Goal: Information Seeking & Learning: Learn about a topic

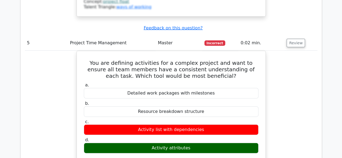
scroll to position [1593, 0]
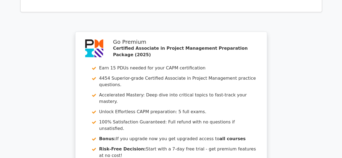
scroll to position [1989, 0]
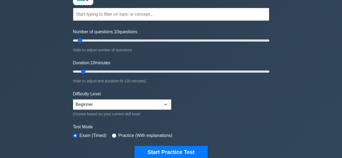
scroll to position [54, 0]
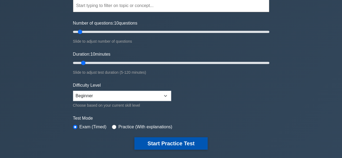
click at [176, 142] on button "Start Practice Test" at bounding box center [170, 143] width 73 height 12
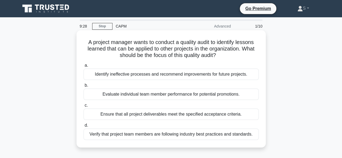
click at [165, 75] on div "Identify ineffective processes and recommend improvements for future projects." at bounding box center [171, 74] width 175 height 11
click at [84, 67] on input "a. Identify ineffective processes and recommend improvements for future project…" at bounding box center [84, 66] width 0 height 4
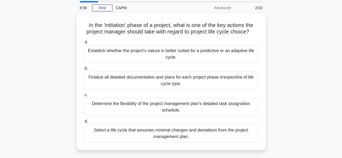
scroll to position [27, 0]
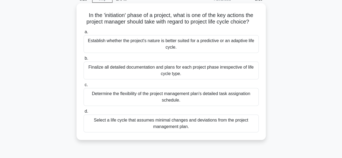
click at [184, 72] on div "Finalize all detailed documentation and plans for each project phase irrespecti…" at bounding box center [171, 71] width 175 height 18
click at [84, 60] on input "b. Finalize all detailed documentation and plans for each project phase irrespe…" at bounding box center [84, 59] width 0 height 4
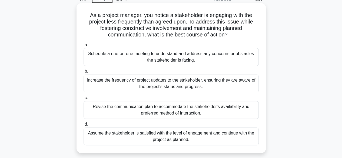
click at [178, 110] on div "Revise the communication plan to accommodate the stakeholder's availability and…" at bounding box center [171, 110] width 175 height 18
click at [84, 100] on input "c. Revise the communication plan to accommodate the stakeholder's availability …" at bounding box center [84, 98] width 0 height 4
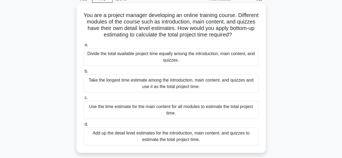
click at [174, 110] on div "Use the time estimate for the main content for all modules to estimate the tota…" at bounding box center [171, 110] width 175 height 18
click at [84, 100] on input "c. Use the time estimate for the main content for all modules to estimate the t…" at bounding box center [84, 98] width 0 height 4
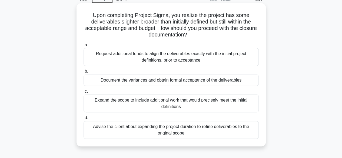
click at [175, 80] on div "Document the variances and obtain formal acceptance of the deliverables" at bounding box center [171, 80] width 175 height 11
click at [84, 73] on input "b. Document the variances and obtain formal acceptance of the deliverables" at bounding box center [84, 72] width 0 height 4
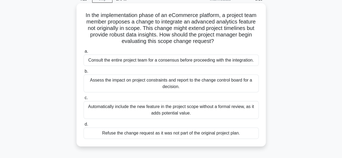
click at [185, 85] on div "Assess the impact on project constraints and report to the change control board…" at bounding box center [171, 84] width 175 height 18
click at [84, 73] on input "b. Assess the impact on project constraints and report to the change control bo…" at bounding box center [84, 72] width 0 height 4
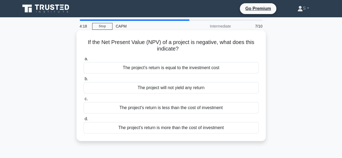
scroll to position [0, 0]
click at [177, 109] on div "The project's return is less than the cost of investment" at bounding box center [171, 107] width 175 height 11
click at [84, 101] on input "c. The project's return is less than the cost of investment" at bounding box center [84, 99] width 0 height 4
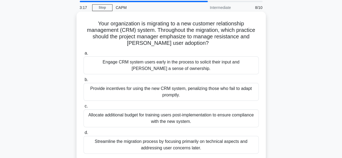
scroll to position [27, 0]
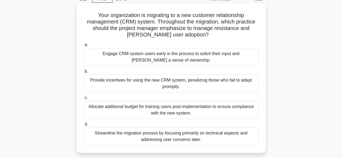
click at [202, 140] on div "Streamline the migration process by focusing primarily on technical aspects and…" at bounding box center [171, 137] width 175 height 18
click at [84, 126] on input "d. Streamline the migration process by focusing primarily on technical aspects …" at bounding box center [84, 125] width 0 height 4
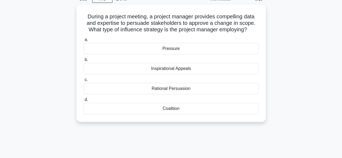
scroll to position [0, 0]
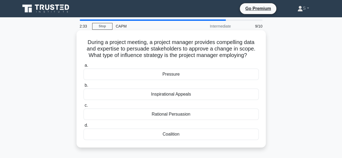
click at [180, 115] on div "Rational Persuasion" at bounding box center [171, 114] width 175 height 11
click at [84, 107] on input "c. Rational Persuasion" at bounding box center [84, 106] width 0 height 4
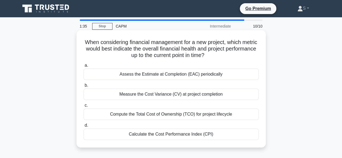
click at [167, 136] on div "Calculate the Cost Performance Index (CPI)" at bounding box center [171, 134] width 175 height 11
click at [84, 127] on input "d. Calculate the Cost Performance Index (CPI)" at bounding box center [84, 126] width 0 height 4
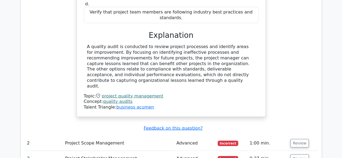
scroll to position [649, 0]
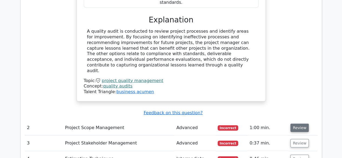
click at [300, 124] on button "Review" at bounding box center [299, 128] width 18 height 8
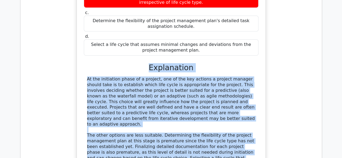
scroll to position [870, 0]
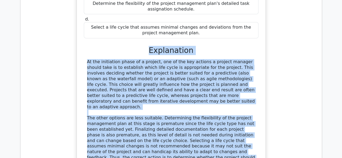
drag, startPoint x: 152, startPoint y: 57, endPoint x: 217, endPoint y: 99, distance: 78.0
click at [217, 99] on div "a. Establish whether the project's nature is better suited for a predictive or …" at bounding box center [171, 66] width 176 height 244
copy div "Explanation At the initiation phase of a project, one of the key actions a proj…"
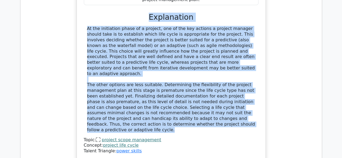
scroll to position [951, 0]
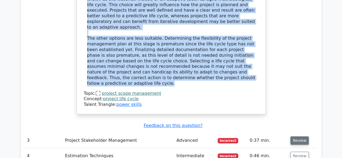
click at [301, 137] on button "Review" at bounding box center [299, 141] width 18 height 8
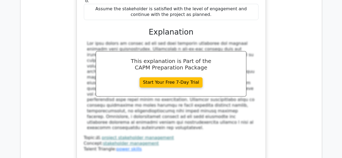
scroll to position [1221, 0]
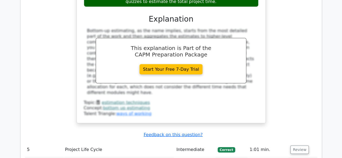
scroll to position [1546, 0]
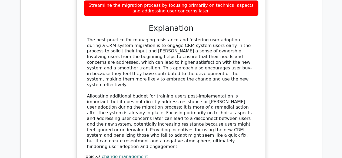
scroll to position [1924, 0]
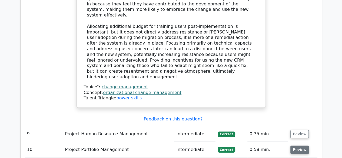
click at [295, 146] on button "Review" at bounding box center [299, 150] width 18 height 8
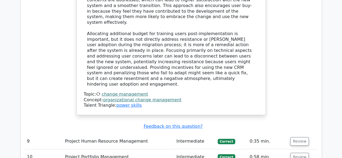
scroll to position [1897, 0]
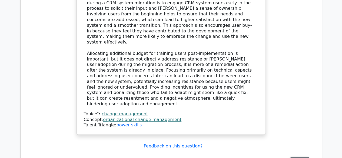
click at [302, 157] on button "Review" at bounding box center [299, 161] width 18 height 8
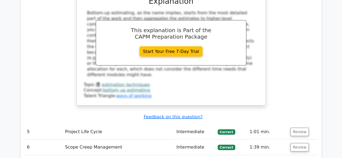
scroll to position [1546, 0]
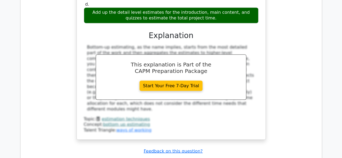
scroll to position [1519, 0]
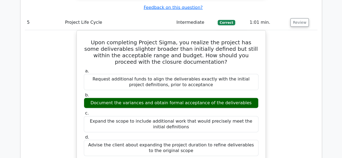
scroll to position [1654, 0]
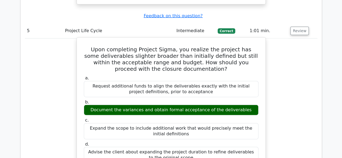
drag, startPoint x: 87, startPoint y: 89, endPoint x: 213, endPoint y: 142, distance: 136.8
copy div "The best approach when Project Sigma's deliverables are broader than initially …"
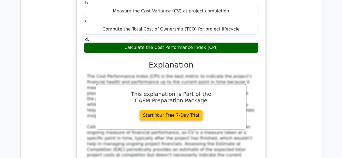
scroll to position [3303, 0]
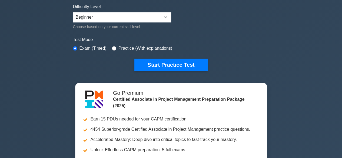
scroll to position [81, 0]
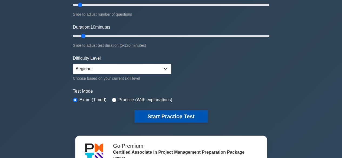
click at [161, 115] on button "Start Practice Test" at bounding box center [170, 116] width 73 height 12
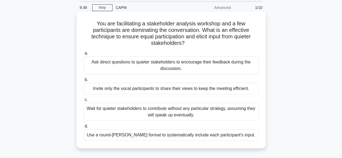
scroll to position [27, 0]
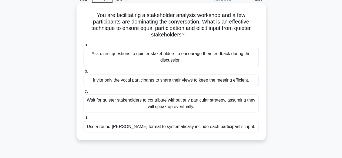
click at [164, 129] on div "Use a round-[PERSON_NAME] format to systematically include each participant's i…" at bounding box center [171, 126] width 175 height 11
click at [84, 120] on input "d. Use a round-[PERSON_NAME] format to systematically include each participant'…" at bounding box center [84, 118] width 0 height 4
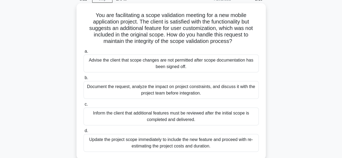
click at [202, 92] on div "Document the request, analyze the impact on project constraints, and discuss it…" at bounding box center [171, 90] width 175 height 18
click at [84, 80] on input "b. Document the request, analyze the impact on project constraints, and discuss…" at bounding box center [84, 78] width 0 height 4
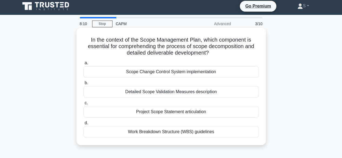
scroll to position [0, 0]
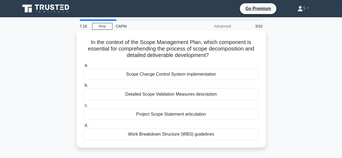
click at [207, 133] on div "Work Breakdown Structure (WBS) guidelines" at bounding box center [171, 134] width 175 height 11
click at [84, 127] on input "d. Work Breakdown Structure (WBS) guidelines" at bounding box center [84, 126] width 0 height 4
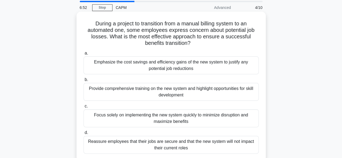
scroll to position [27, 0]
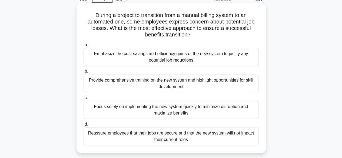
click at [172, 86] on div "Provide comprehensive training on the new system and highlight opportunities fo…" at bounding box center [171, 84] width 175 height 18
click at [84, 73] on input "b. Provide comprehensive training on the new system and highlight opportunities…" at bounding box center [84, 72] width 0 height 4
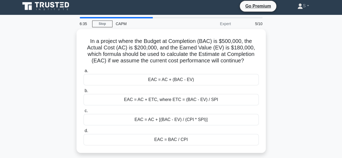
scroll to position [0, 0]
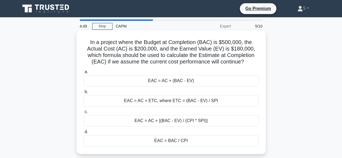
click at [134, 82] on div "EAC = AC + (BAC - EV)" at bounding box center [171, 80] width 175 height 11
click at [84, 74] on input "a. EAC = AC + (BAC - EV)" at bounding box center [84, 72] width 0 height 4
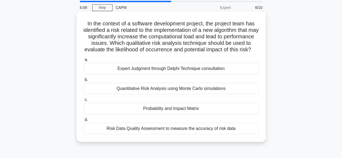
scroll to position [27, 0]
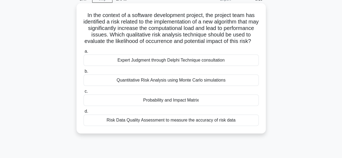
click at [157, 86] on div "Quantitative Risk Analysis using Monte Carlo simulations" at bounding box center [171, 80] width 175 height 11
click at [84, 73] on input "b. Quantitative Risk Analysis using Monte Carlo simulations" at bounding box center [84, 72] width 0 height 4
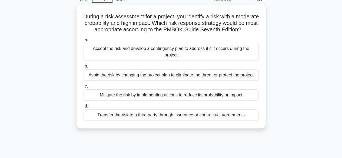
scroll to position [0, 0]
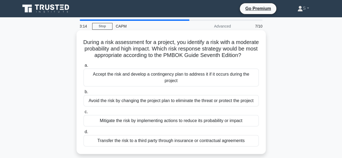
click at [186, 127] on div "Mitigate the risk by implementing actions to reduce its probability or impact" at bounding box center [171, 120] width 175 height 11
click at [84, 114] on input "c. Mitigate the risk by implementing actions to reduce its probability or impact" at bounding box center [84, 112] width 0 height 4
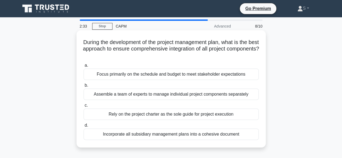
click at [185, 75] on div "Focus primarily on the schedule and budget to meet stakeholder expectations" at bounding box center [171, 74] width 175 height 11
click at [84, 67] on input "a. Focus primarily on the schedule and budget to meet stakeholder expectations" at bounding box center [84, 66] width 0 height 4
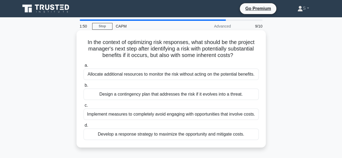
click at [172, 135] on div "Develop a response strategy to maximize the opportunity and mitigate costs." at bounding box center [171, 134] width 175 height 11
click at [84, 127] on input "d. Develop a response strategy to maximize the opportunity and mitigate costs." at bounding box center [84, 126] width 0 height 4
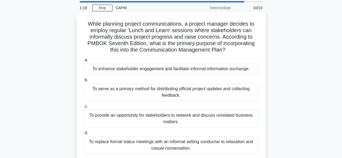
scroll to position [27, 0]
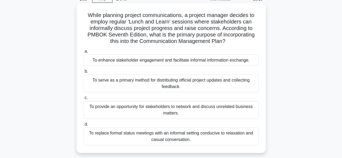
click at [190, 138] on div "To replace formal status meetings with an informal setting conducive to relaxat…" at bounding box center [171, 137] width 175 height 18
click at [84, 126] on input "d. To replace formal status meetings with an informal setting conducive to rela…" at bounding box center [84, 125] width 0 height 4
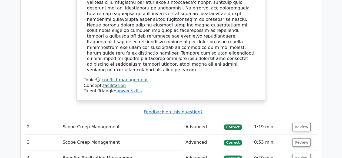
scroll to position [703, 0]
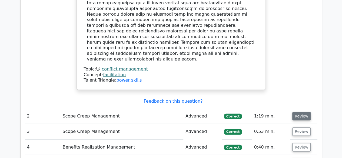
click at [300, 112] on button "Review" at bounding box center [301, 116] width 18 height 8
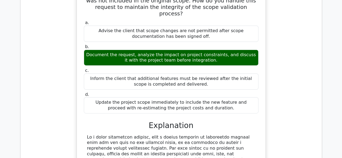
scroll to position [865, 0]
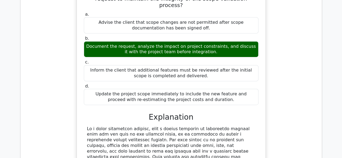
drag, startPoint x: 87, startPoint y: 70, endPoint x: 144, endPoint y: 142, distance: 92.4
copy div "In a scope validation meeting, when a client requests an additional feature tha…"
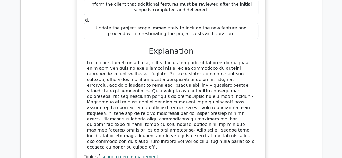
scroll to position [973, 0]
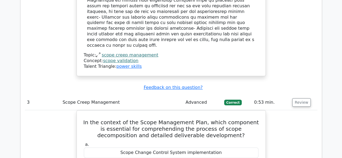
scroll to position [1054, 0]
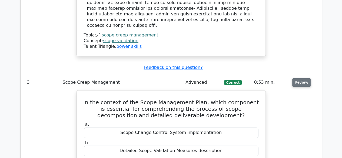
click at [299, 78] on button "Review" at bounding box center [301, 82] width 18 height 8
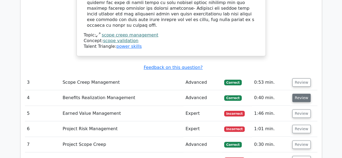
click at [302, 94] on button "Review" at bounding box center [301, 98] width 18 height 8
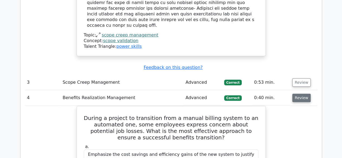
click at [301, 94] on button "Review" at bounding box center [301, 98] width 18 height 8
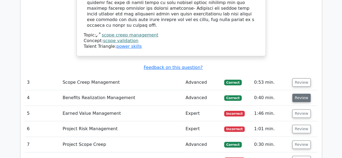
click at [300, 94] on button "Review" at bounding box center [301, 98] width 18 height 8
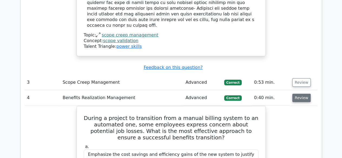
click at [303, 94] on button "Review" at bounding box center [301, 98] width 18 height 8
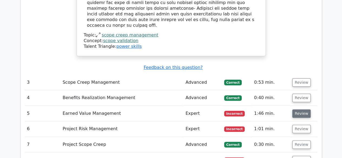
click at [301, 109] on button "Review" at bounding box center [301, 113] width 18 height 8
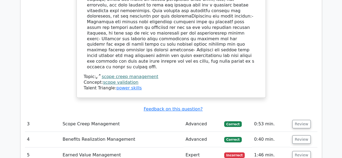
scroll to position [1000, 0]
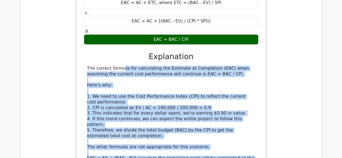
scroll to position [1252, 0]
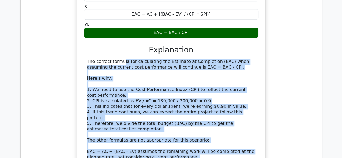
drag, startPoint x: 87, startPoint y: 20, endPoint x: 167, endPoint y: 125, distance: 132.0
click at [167, 125] on div "The correct formula for calculating the Estimate at Completion (EAC) when assum…" at bounding box center [171, 135] width 168 height 152
copy div "The correct formula for calculating the Estimate at Completion (EAC) when assum…"
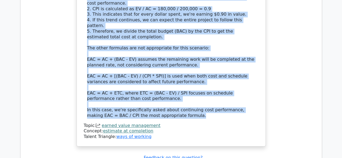
scroll to position [1387, 0]
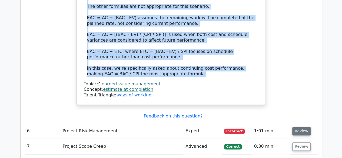
click at [305, 127] on button "Review" at bounding box center [301, 131] width 18 height 8
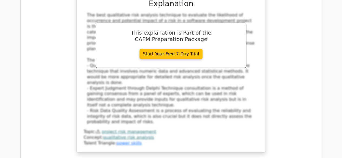
scroll to position [1658, 0]
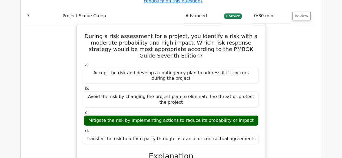
scroll to position [1712, 0]
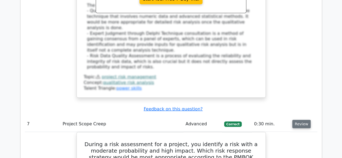
click at [296, 120] on button "Review" at bounding box center [301, 124] width 18 height 8
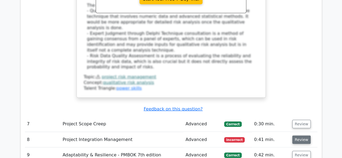
click at [301, 136] on button "Review" at bounding box center [301, 140] width 18 height 8
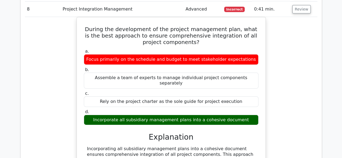
scroll to position [1847, 0]
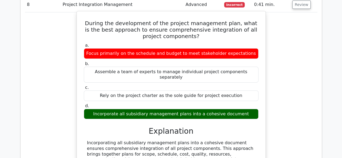
drag, startPoint x: 86, startPoint y: 41, endPoint x: 220, endPoint y: 102, distance: 146.9
copy div "Incorporating all subsidiary management plans into a cohesive document ensures …"
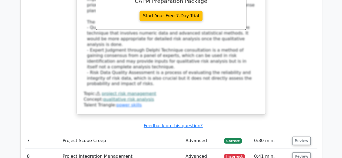
scroll to position [1685, 0]
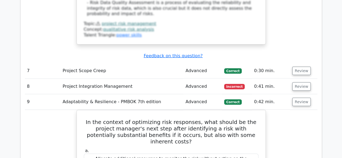
scroll to position [1766, 0]
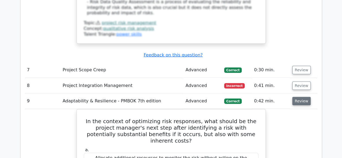
click at [299, 97] on button "Review" at bounding box center [301, 101] width 18 height 8
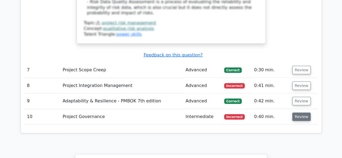
click at [300, 113] on button "Review" at bounding box center [301, 117] width 18 height 8
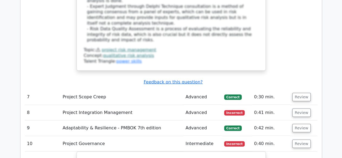
scroll to position [1712, 0]
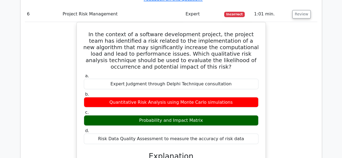
scroll to position [1414, 0]
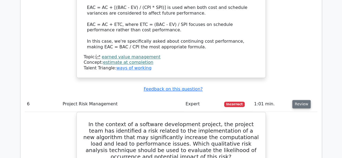
click at [303, 100] on button "Review" at bounding box center [301, 104] width 18 height 8
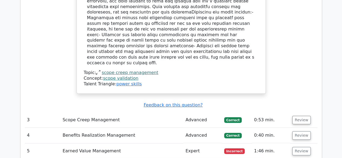
scroll to position [1009, 0]
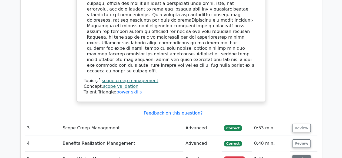
click at [300, 155] on button "Review" at bounding box center [301, 159] width 18 height 8
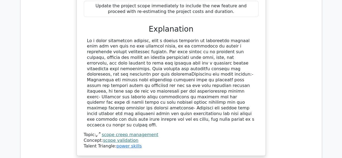
scroll to position [901, 0]
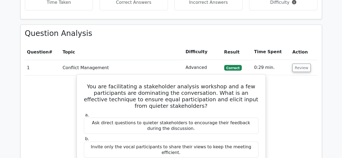
scroll to position [426, 0]
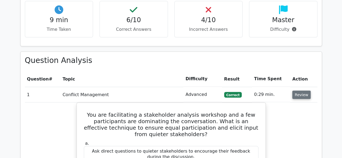
click at [300, 91] on button "Review" at bounding box center [301, 95] width 18 height 8
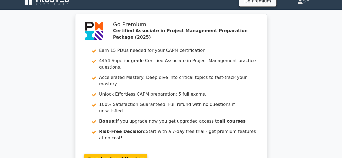
scroll to position [0, 0]
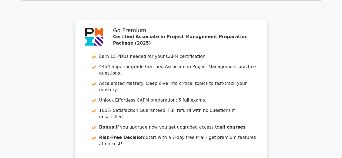
scroll to position [973, 0]
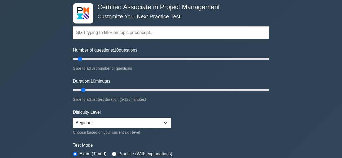
scroll to position [54, 0]
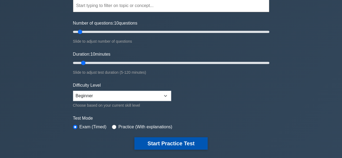
click at [178, 142] on button "Start Practice Test" at bounding box center [170, 143] width 73 height 12
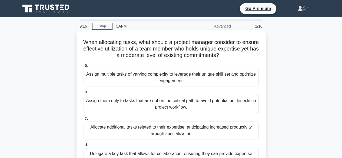
scroll to position [27, 0]
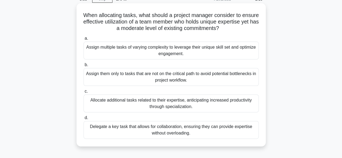
click at [202, 130] on div "Delegate a key task that allows for collaboration, ensuring they can provide ex…" at bounding box center [171, 130] width 175 height 18
click at [84, 120] on input "d. Delegate a key task that allows for collaboration, ensuring they can provide…" at bounding box center [84, 118] width 0 height 4
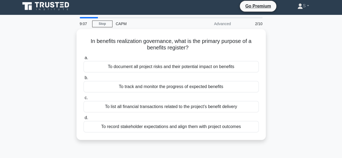
scroll to position [0, 0]
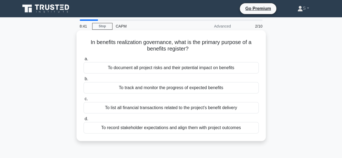
click at [142, 68] on div "To document all project risks and their potential impact on benefits" at bounding box center [171, 67] width 175 height 11
click at [84, 61] on input "a. To document all project risks and their potential impact on benefits" at bounding box center [84, 59] width 0 height 4
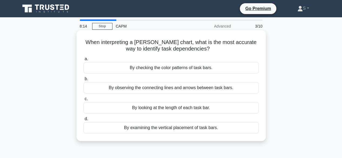
click at [144, 69] on div "By checking the color patterns of task bars." at bounding box center [171, 67] width 175 height 11
click at [84, 61] on input "a. By checking the color patterns of task bars." at bounding box center [84, 59] width 0 height 4
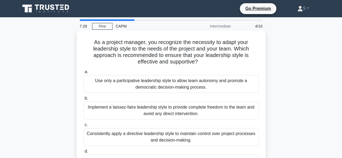
scroll to position [27, 0]
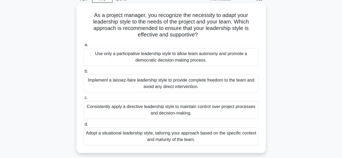
click at [181, 58] on div "Use only a participative leadership style to allow team autonomy and promote a …" at bounding box center [171, 57] width 175 height 18
click at [84, 47] on input "a. Use only a participative leadership style to allow team autonomy and promote…" at bounding box center [84, 45] width 0 height 4
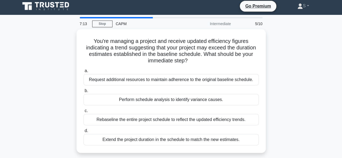
scroll to position [0, 0]
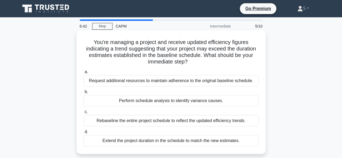
click at [179, 102] on div "Perform schedule analysis to identify variance causes." at bounding box center [171, 100] width 175 height 11
click at [84, 94] on input "b. Perform schedule analysis to identify variance causes." at bounding box center [84, 92] width 0 height 4
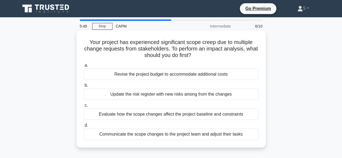
click at [184, 115] on div "Evaluate how the scope changes affect the project baseline and constraints" at bounding box center [171, 114] width 175 height 11
click at [84, 107] on input "c. Evaluate how the scope changes affect the project baseline and constraints" at bounding box center [84, 106] width 0 height 4
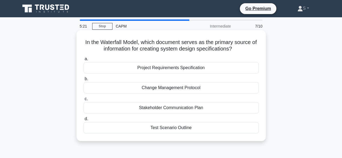
click at [171, 68] on div "Project Requirements Specification" at bounding box center [171, 67] width 175 height 11
click at [84, 61] on input "a. Project Requirements Specification" at bounding box center [84, 59] width 0 height 4
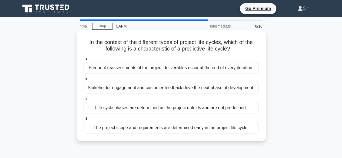
click at [183, 129] on div "The project scope and requirements are determined early in the project life cyc…" at bounding box center [171, 127] width 175 height 11
click at [84, 121] on input "d. The project scope and requirements are determined early in the project life …" at bounding box center [84, 119] width 0 height 4
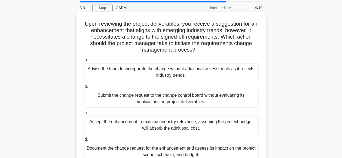
scroll to position [27, 0]
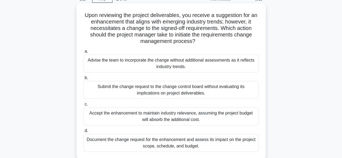
click at [211, 146] on div "Document the change request for the enhancement and assess its impact on the pr…" at bounding box center [171, 143] width 175 height 18
click at [84, 133] on input "d. Document the change request for the enhancement and assess its impact on the…" at bounding box center [84, 131] width 0 height 4
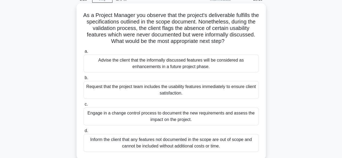
scroll to position [54, 0]
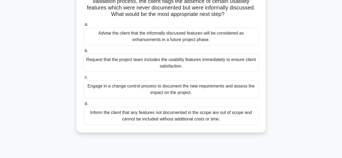
click at [175, 93] on div "Engage in a change control process to document the new requirements and assess …" at bounding box center [171, 90] width 175 height 18
click at [84, 79] on input "c. Engage in a change control process to document the new requirements and asse…" at bounding box center [84, 78] width 0 height 4
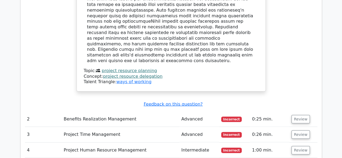
scroll to position [703, 0]
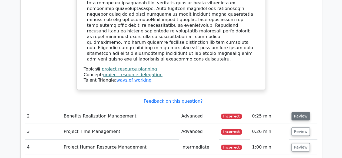
click at [301, 112] on button "Review" at bounding box center [300, 116] width 18 height 8
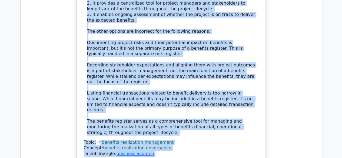
scroll to position [1025, 0]
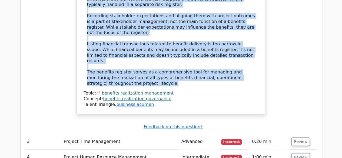
drag, startPoint x: 88, startPoint y: 87, endPoint x: 160, endPoint y: 26, distance: 94.6
click at [160, 26] on div "The primary purpose of a benefits register in benefits realization governance i…" at bounding box center [171, 2] width 168 height 169
copy div "The primary purpose of a benefits register in benefits realization governance i…"
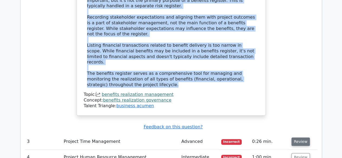
click at [304, 138] on button "Review" at bounding box center [300, 142] width 18 height 8
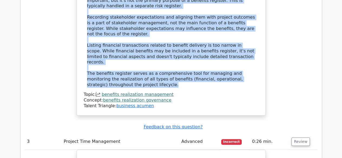
scroll to position [1052, 0]
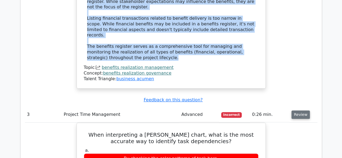
click at [302, 111] on button "Review" at bounding box center [300, 115] width 18 height 8
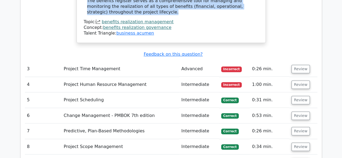
scroll to position [1106, 0]
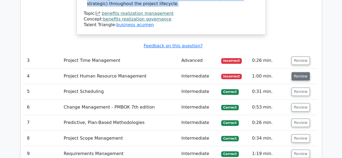
click at [300, 72] on button "Review" at bounding box center [300, 76] width 18 height 8
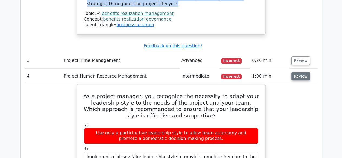
click at [300, 72] on button "Review" at bounding box center [300, 76] width 18 height 8
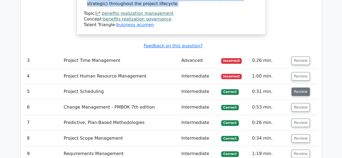
click at [297, 88] on button "Review" at bounding box center [300, 92] width 18 height 8
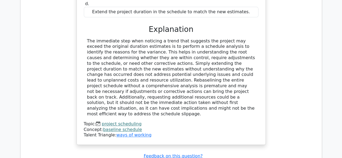
scroll to position [1323, 0]
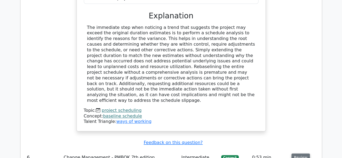
click at [304, 154] on button "Review" at bounding box center [300, 158] width 18 height 8
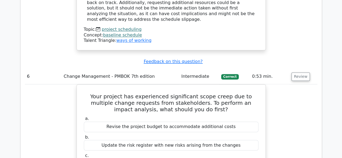
scroll to position [1350, 0]
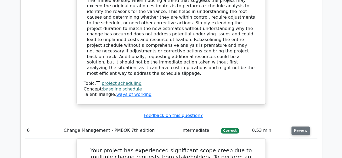
click at [303, 127] on button "Review" at bounding box center [300, 131] width 18 height 8
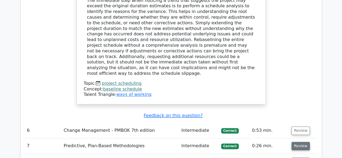
click at [298, 142] on button "Review" at bounding box center [300, 146] width 18 height 8
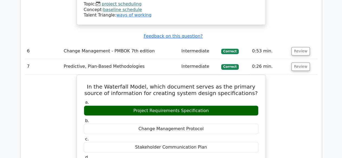
scroll to position [1404, 0]
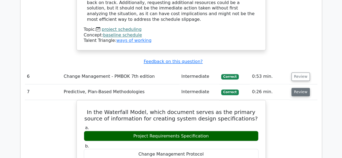
click at [301, 88] on button "Review" at bounding box center [300, 92] width 18 height 8
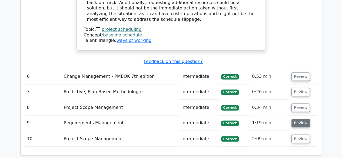
click at [300, 119] on button "Review" at bounding box center [300, 123] width 18 height 8
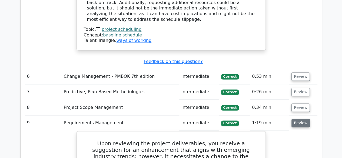
click at [295, 119] on button "Review" at bounding box center [300, 123] width 18 height 8
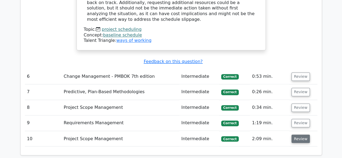
click at [298, 135] on button "Review" at bounding box center [300, 139] width 18 height 8
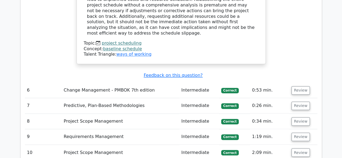
scroll to position [1377, 0]
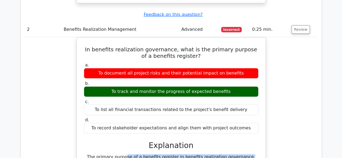
scroll to position [755, 0]
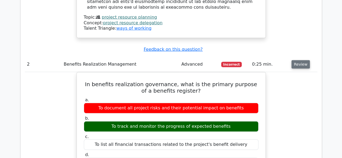
click at [297, 60] on button "Review" at bounding box center [300, 64] width 18 height 8
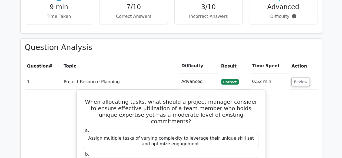
scroll to position [430, 0]
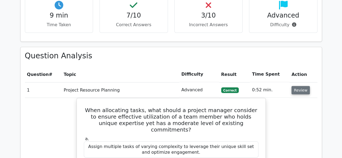
click at [302, 86] on button "Review" at bounding box center [300, 90] width 18 height 8
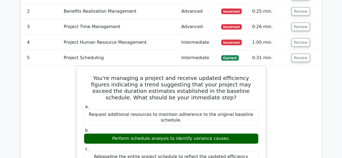
scroll to position [512, 0]
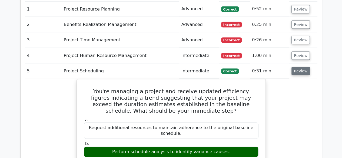
click at [298, 67] on button "Review" at bounding box center [300, 71] width 18 height 8
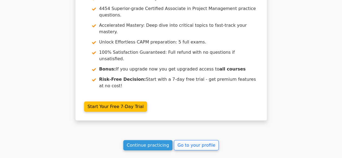
scroll to position [750, 0]
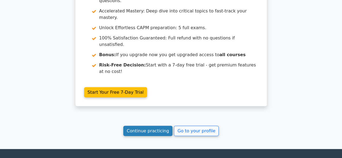
click at [149, 126] on link "Continue practicing" at bounding box center [147, 131] width 49 height 10
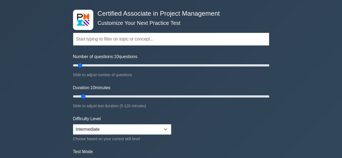
scroll to position [108, 0]
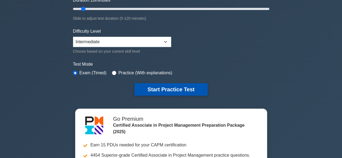
click at [182, 89] on button "Start Practice Test" at bounding box center [170, 89] width 73 height 12
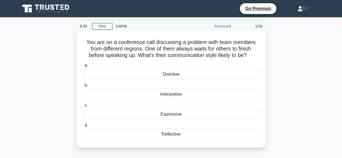
click at [174, 115] on div "Expressive" at bounding box center [171, 114] width 175 height 11
click at [84, 107] on input "c. Expressive" at bounding box center [84, 106] width 0 height 4
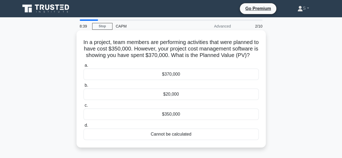
click at [90, 99] on div "$20,000" at bounding box center [171, 94] width 175 height 11
click at [84, 87] on input "b. $20,000" at bounding box center [84, 86] width 0 height 4
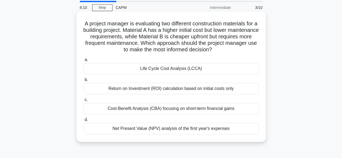
scroll to position [27, 0]
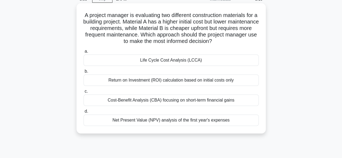
click at [148, 81] on div "Return on Investment (ROI) calculation based on initial costs only" at bounding box center [171, 80] width 175 height 11
click at [84, 73] on input "b. Return on Investment (ROI) calculation based on initial costs only" at bounding box center [84, 72] width 0 height 4
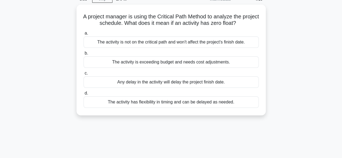
scroll to position [0, 0]
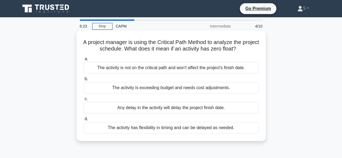
click at [132, 90] on div "The activity is exceeding budget and needs cost adjustments." at bounding box center [171, 87] width 175 height 11
click at [84, 81] on input "b. The activity is exceeding budget and needs cost adjustments." at bounding box center [84, 79] width 0 height 4
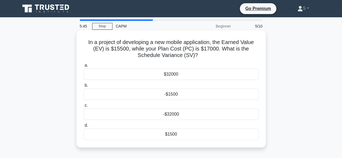
click at [96, 136] on div "$1500" at bounding box center [171, 134] width 175 height 11
click at [84, 127] on input "d. $1500" at bounding box center [84, 126] width 0 height 4
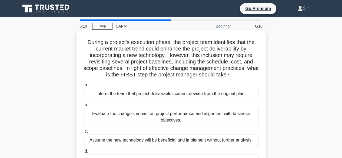
scroll to position [27, 0]
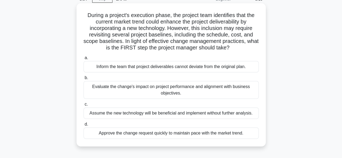
click at [155, 89] on div "Evaluate the change's impact on project performance and alignment with business…" at bounding box center [171, 90] width 175 height 18
click at [84, 80] on input "b. Evaluate the change's impact on project performance and alignment with busin…" at bounding box center [84, 78] width 0 height 4
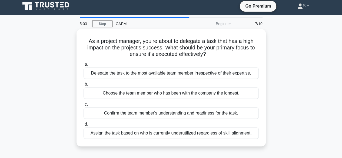
scroll to position [0, 0]
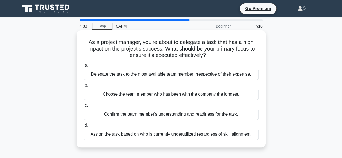
click at [161, 116] on div "Confirm the team member's understanding and readiness for the task." at bounding box center [171, 114] width 175 height 11
click at [84, 107] on input "c. Confirm the team member's understanding and readiness for the task." at bounding box center [84, 106] width 0 height 4
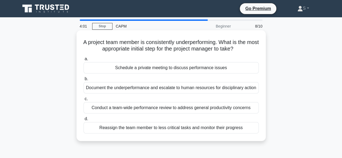
click at [157, 69] on div "Schedule a private meeting to discuss performance issues" at bounding box center [171, 67] width 175 height 11
click at [84, 61] on input "a. Schedule a private meeting to discuss performance issues" at bounding box center [84, 59] width 0 height 4
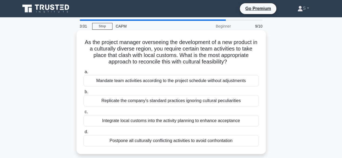
click at [175, 125] on div "Integrate local customs into the activity planning to enhance acceptance" at bounding box center [171, 120] width 175 height 11
click at [84, 114] on input "c. Integrate local customs into the activity planning to enhance acceptance" at bounding box center [84, 112] width 0 height 4
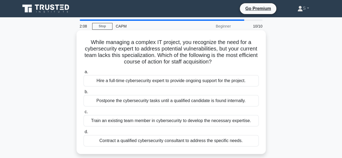
click at [168, 141] on div "Contract a qualified cybersecurity consultant to address the specific needs." at bounding box center [171, 140] width 175 height 11
click at [84, 134] on input "d. Contract a qualified cybersecurity consultant to address the specific needs." at bounding box center [84, 132] width 0 height 4
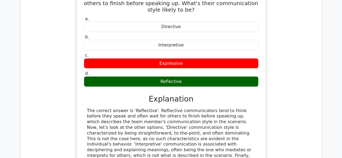
scroll to position [541, 0]
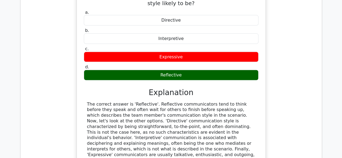
drag, startPoint x: 87, startPoint y: 69, endPoint x: 158, endPoint y: 121, distance: 88.0
click at [158, 121] on div "The correct answer is 'Reflective'. Reflective communicators tend to think befo…" at bounding box center [171, 133] width 168 height 62
copy div "The correct answer is 'Reflective'. Reflective communicators tend to think befo…"
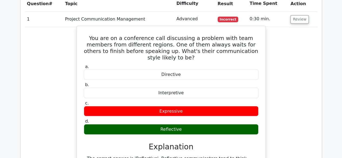
scroll to position [433, 0]
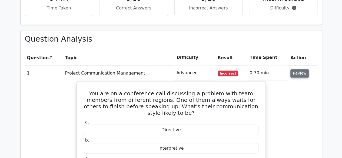
click at [299, 69] on button "Review" at bounding box center [299, 73] width 18 height 8
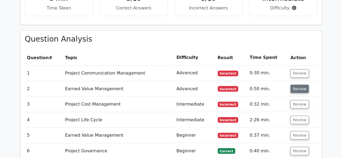
click at [299, 85] on button "Review" at bounding box center [299, 89] width 18 height 8
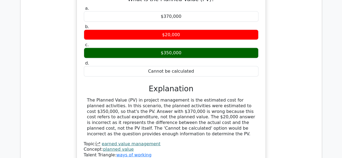
scroll to position [622, 0]
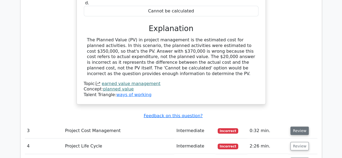
click at [299, 127] on button "Review" at bounding box center [299, 131] width 18 height 8
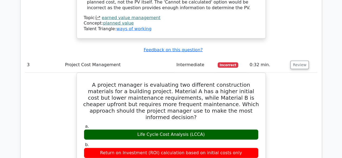
scroll to position [676, 0]
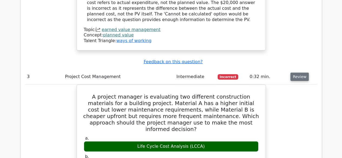
click at [296, 73] on button "Review" at bounding box center [299, 77] width 18 height 8
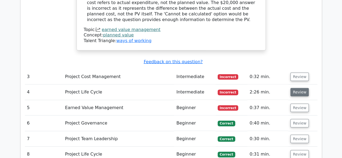
click at [291, 88] on button "Review" at bounding box center [299, 92] width 18 height 8
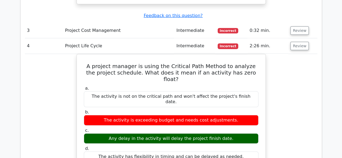
scroll to position [703, 0]
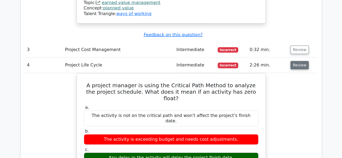
click at [300, 61] on button "Review" at bounding box center [299, 65] width 18 height 8
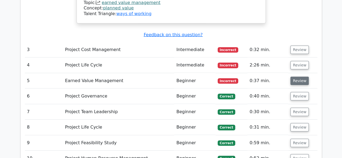
click at [297, 77] on button "Review" at bounding box center [299, 81] width 18 height 8
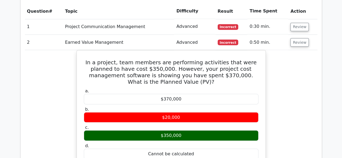
scroll to position [433, 0]
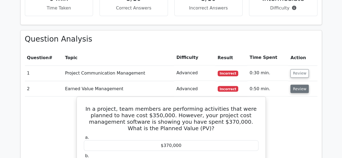
click at [299, 85] on button "Review" at bounding box center [299, 89] width 18 height 8
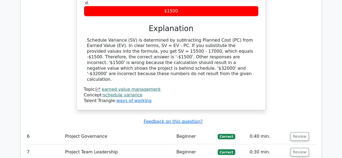
scroll to position [703, 0]
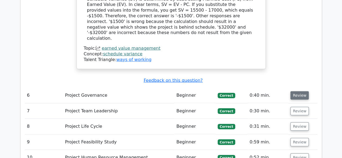
click at [299, 91] on button "Review" at bounding box center [299, 95] width 18 height 8
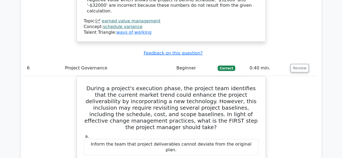
scroll to position [757, 0]
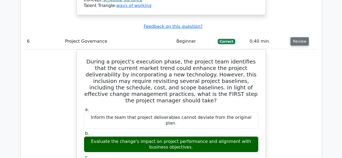
click at [295, 37] on button "Review" at bounding box center [299, 41] width 18 height 8
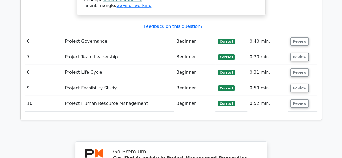
scroll to position [730, 0]
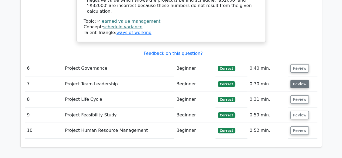
click at [301, 80] on button "Review" at bounding box center [299, 84] width 18 height 8
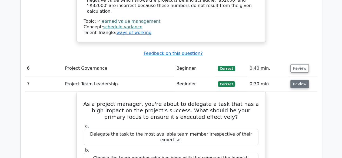
click at [301, 80] on button "Review" at bounding box center [299, 84] width 18 height 8
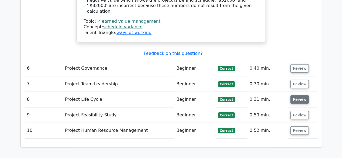
click at [300, 95] on button "Review" at bounding box center [299, 99] width 18 height 8
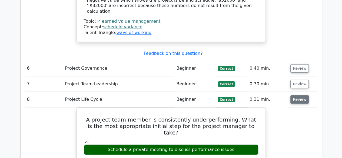
click at [301, 95] on button "Review" at bounding box center [299, 99] width 18 height 8
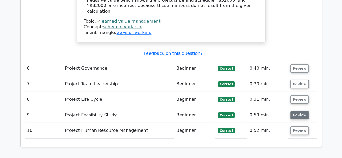
click at [298, 111] on button "Review" at bounding box center [299, 115] width 18 height 8
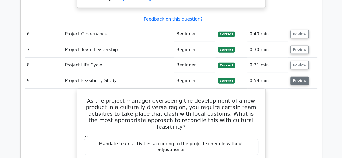
scroll to position [757, 0]
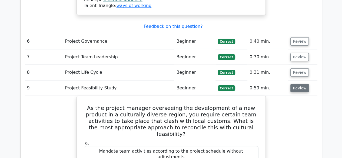
click at [300, 84] on button "Review" at bounding box center [299, 88] width 18 height 8
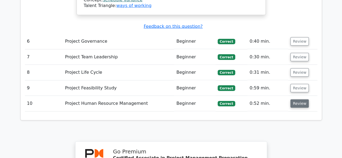
click at [302, 99] on button "Review" at bounding box center [299, 103] width 18 height 8
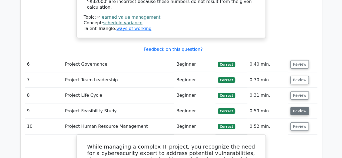
scroll to position [730, 0]
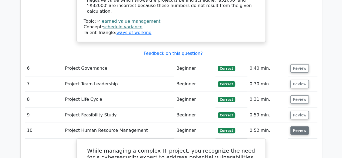
click at [297, 127] on button "Review" at bounding box center [299, 131] width 18 height 8
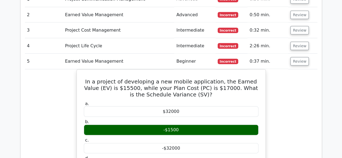
scroll to position [487, 0]
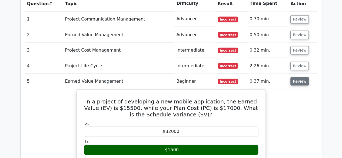
click at [297, 77] on button "Review" at bounding box center [299, 81] width 18 height 8
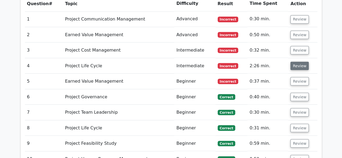
click at [299, 62] on button "Review" at bounding box center [299, 66] width 18 height 8
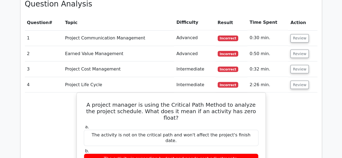
scroll to position [460, 0]
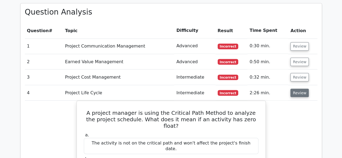
click at [298, 89] on button "Review" at bounding box center [299, 93] width 18 height 8
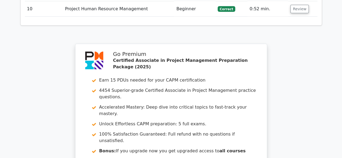
scroll to position [703, 0]
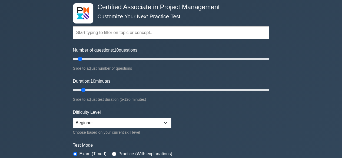
scroll to position [54, 0]
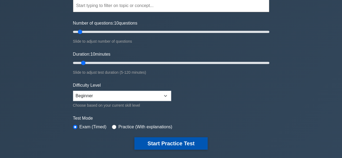
click at [164, 142] on button "Start Practice Test" at bounding box center [170, 143] width 73 height 12
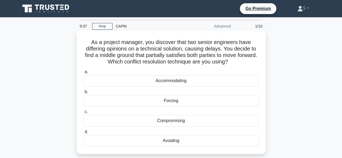
click at [180, 84] on div "Accommodating" at bounding box center [171, 80] width 175 height 11
click at [84, 74] on input "a. Accommodating" at bounding box center [84, 72] width 0 height 4
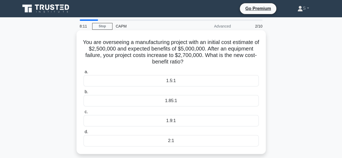
click at [90, 139] on div "2:1" at bounding box center [171, 140] width 175 height 11
click at [84, 134] on input "d. 2:1" at bounding box center [84, 132] width 0 height 4
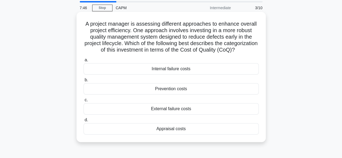
scroll to position [27, 0]
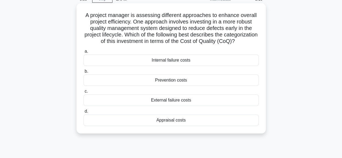
click at [179, 86] on div "Prevention costs" at bounding box center [171, 80] width 175 height 11
click at [84, 73] on input "b. Prevention costs" at bounding box center [84, 72] width 0 height 4
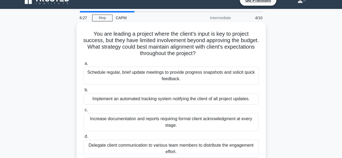
scroll to position [0, 0]
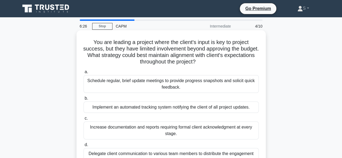
click at [186, 86] on div "Schedule regular, brief update meetings to provide progress snapshots and solic…" at bounding box center [171, 84] width 175 height 18
click at [84, 74] on input "a. Schedule regular, brief update meetings to provide progress snapshots and so…" at bounding box center [84, 72] width 0 height 4
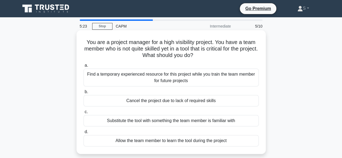
click at [139, 142] on div "Allow the team member to learn the tool during the project" at bounding box center [171, 140] width 175 height 11
click at [84, 134] on input "d. Allow the team member to learn the tool during the project" at bounding box center [84, 132] width 0 height 4
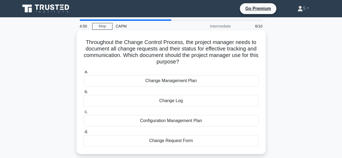
click at [187, 82] on div "Change Management Plan" at bounding box center [171, 80] width 175 height 11
click at [84, 74] on input "a. Change Management Plan" at bounding box center [84, 72] width 0 height 4
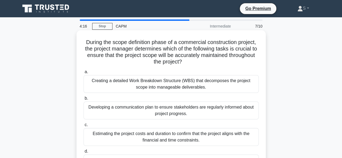
click at [187, 89] on div "Creating a detailed Work Breakdown Structure (WBS) that decomposes the project …" at bounding box center [171, 84] width 175 height 18
click at [84, 74] on input "a. Creating a detailed Work Breakdown Structure (WBS) that decomposes the proje…" at bounding box center [84, 72] width 0 height 4
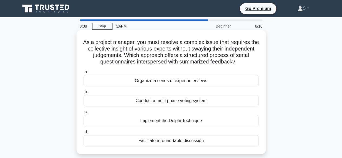
click at [186, 140] on div "Facilitate a round-table discussion" at bounding box center [171, 140] width 175 height 11
click at [84, 134] on input "d. Facilitate a round-table discussion" at bounding box center [84, 132] width 0 height 4
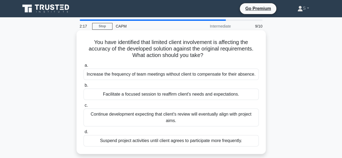
click at [197, 74] on div "Increase the frequency of team meetings without client to compensate for their …" at bounding box center [171, 74] width 175 height 11
click at [84, 67] on input "a. Increase the frequency of team meetings without client to compensate for the…" at bounding box center [84, 66] width 0 height 4
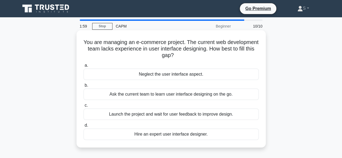
click at [198, 133] on div "Hire an expert user interface designer." at bounding box center [171, 134] width 175 height 11
click at [84, 127] on input "d. Hire an expert user interface designer." at bounding box center [84, 126] width 0 height 4
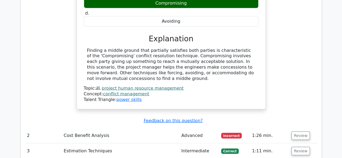
scroll to position [595, 0]
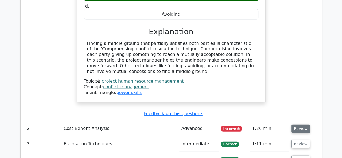
click at [301, 125] on button "Review" at bounding box center [300, 129] width 18 height 8
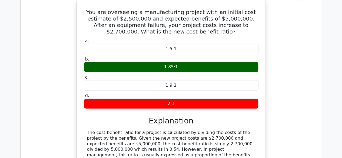
scroll to position [757, 0]
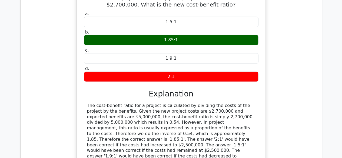
drag, startPoint x: 87, startPoint y: 69, endPoint x: 247, endPoint y: 125, distance: 169.5
click at [247, 125] on div "The cost-benefit ratio for a project is calculated by dividing the costs of the…" at bounding box center [171, 137] width 168 height 68
copy div "The cost-benefit ratio for a project is calculated by dividing the costs of the…"
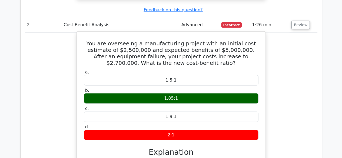
scroll to position [649, 0]
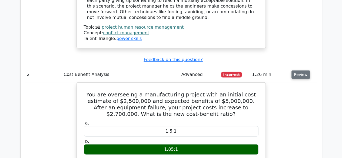
click at [300, 71] on button "Review" at bounding box center [300, 75] width 18 height 8
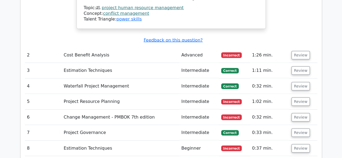
scroll to position [676, 0]
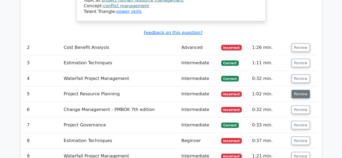
click at [300, 90] on button "Review" at bounding box center [300, 94] width 18 height 8
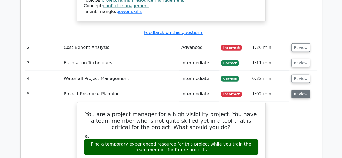
click at [302, 90] on button "Review" at bounding box center [300, 94] width 18 height 8
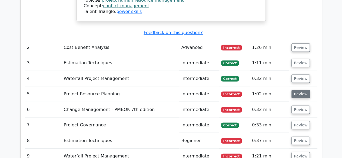
click at [302, 90] on button "Review" at bounding box center [300, 94] width 18 height 8
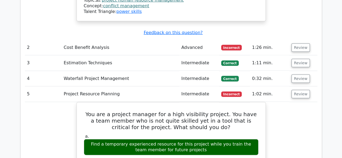
scroll to position [784, 0]
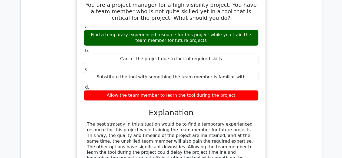
drag, startPoint x: 86, startPoint y: 88, endPoint x: 114, endPoint y: 137, distance: 56.2
click at [114, 137] on div "The best strategy in this situation would be to find a temporary experienced re…" at bounding box center [171, 153] width 175 height 62
copy div "The best strategy in this situation would be to find a temporary experienced re…"
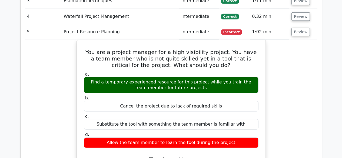
scroll to position [703, 0]
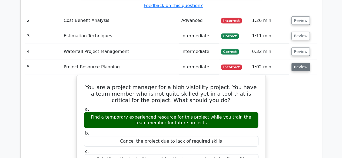
click at [295, 63] on button "Review" at bounding box center [300, 67] width 18 height 8
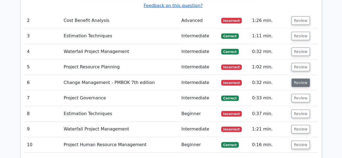
click at [297, 79] on button "Review" at bounding box center [300, 83] width 18 height 8
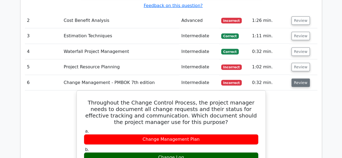
click at [302, 79] on button "Review" at bounding box center [300, 83] width 18 height 8
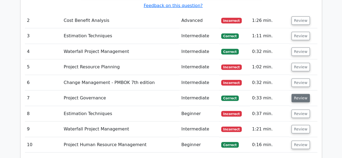
click at [300, 94] on button "Review" at bounding box center [300, 98] width 18 height 8
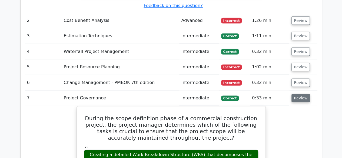
click at [300, 94] on button "Review" at bounding box center [300, 98] width 18 height 8
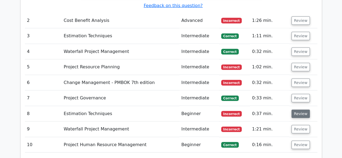
click at [300, 110] on button "Review" at bounding box center [300, 114] width 18 height 8
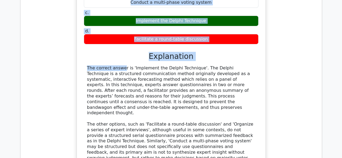
scroll to position [980, 0]
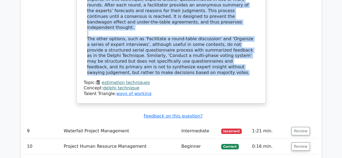
drag, startPoint x: 88, startPoint y: 80, endPoint x: 245, endPoint y: 14, distance: 170.5
click at [245, 14] on div "The correct answer is 'Implement the Delphi Technique'. The Delphi Technique is…" at bounding box center [171, 28] width 168 height 96
copy div "The correct answer is 'Implement the Delphi Technique'. The Delphi Technique is…"
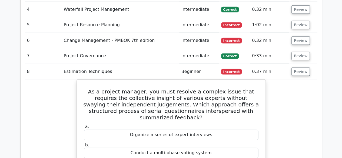
scroll to position [736, 0]
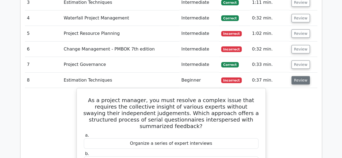
click at [299, 76] on button "Review" at bounding box center [300, 80] width 18 height 8
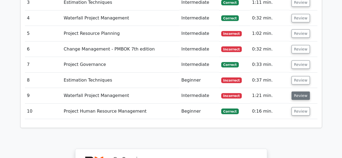
click at [299, 92] on button "Review" at bounding box center [300, 96] width 18 height 8
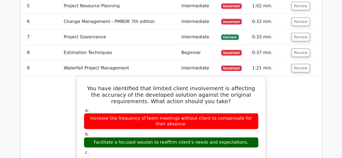
scroll to position [763, 0]
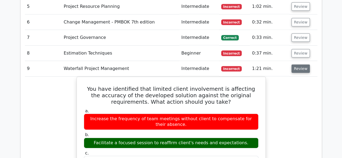
click at [301, 65] on button "Review" at bounding box center [300, 69] width 18 height 8
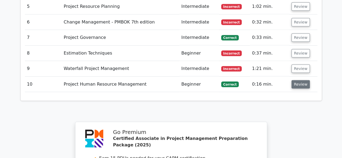
click at [300, 80] on button "Review" at bounding box center [300, 84] width 18 height 8
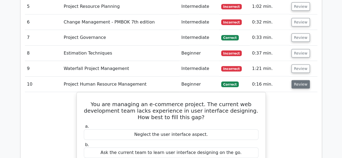
click at [300, 80] on button "Review" at bounding box center [300, 84] width 18 height 8
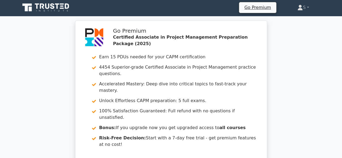
scroll to position [0, 0]
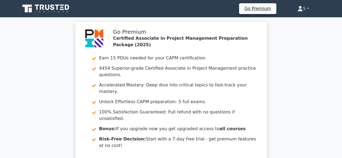
click at [298, 9] on icon at bounding box center [299, 8] width 5 height 5
click at [297, 30] on link "Settings" at bounding box center [306, 30] width 43 height 9
